Goal: Navigation & Orientation: Find specific page/section

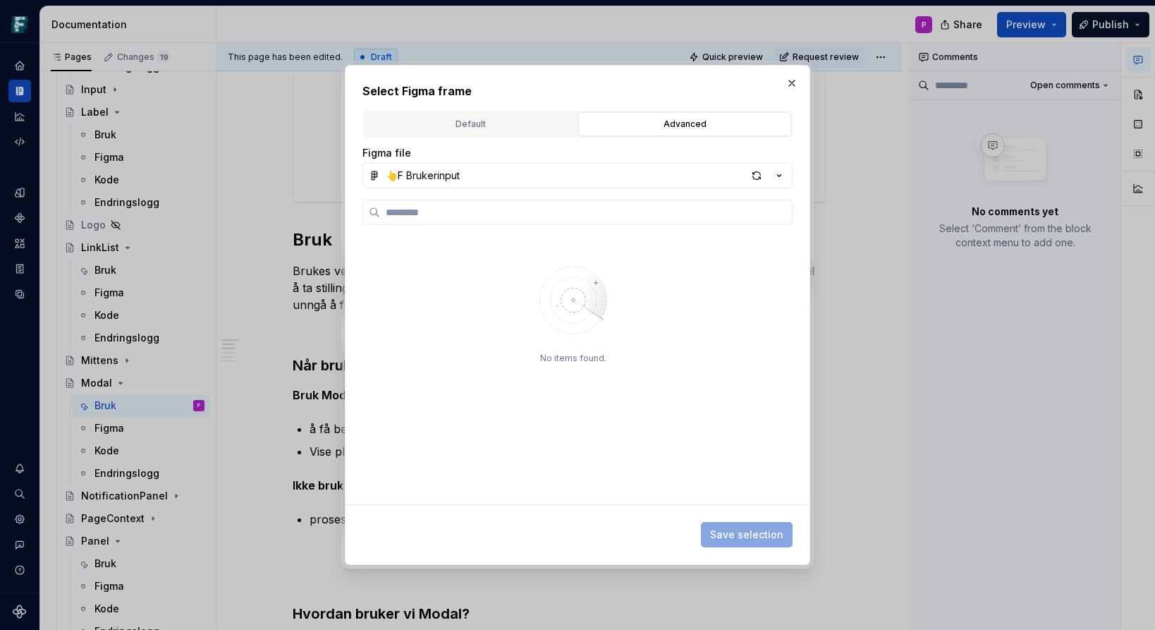
scroll to position [393, 0]
type textarea "*"
